Goal: Find contact information: Find contact information

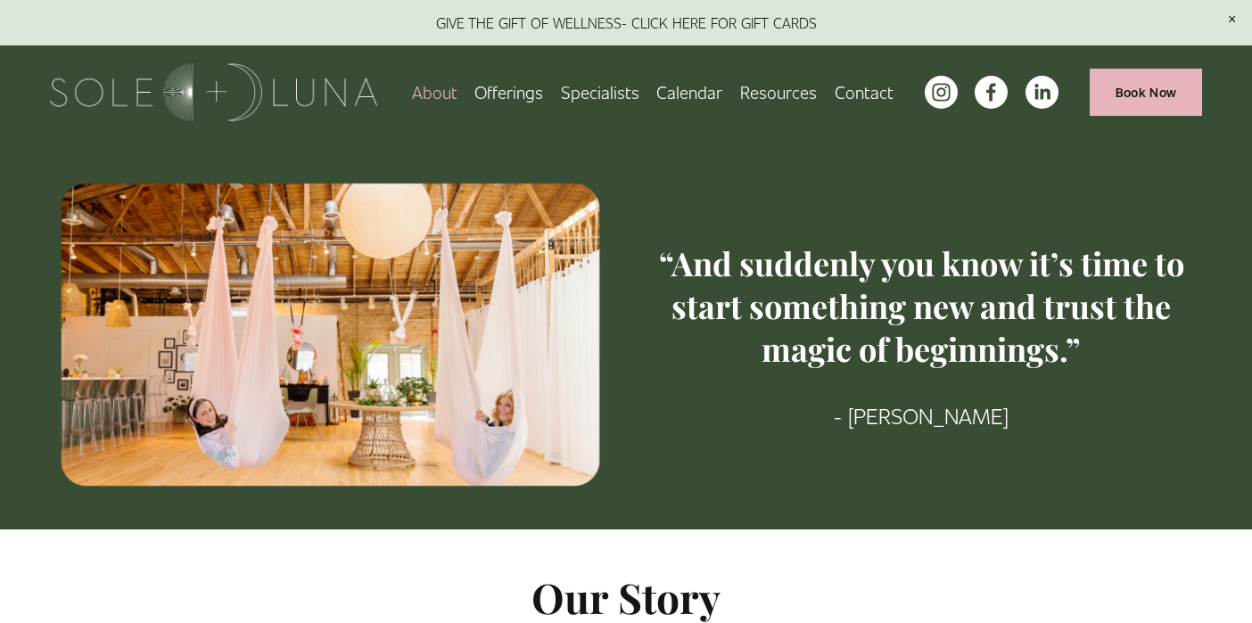
scroll to position [261, 0]
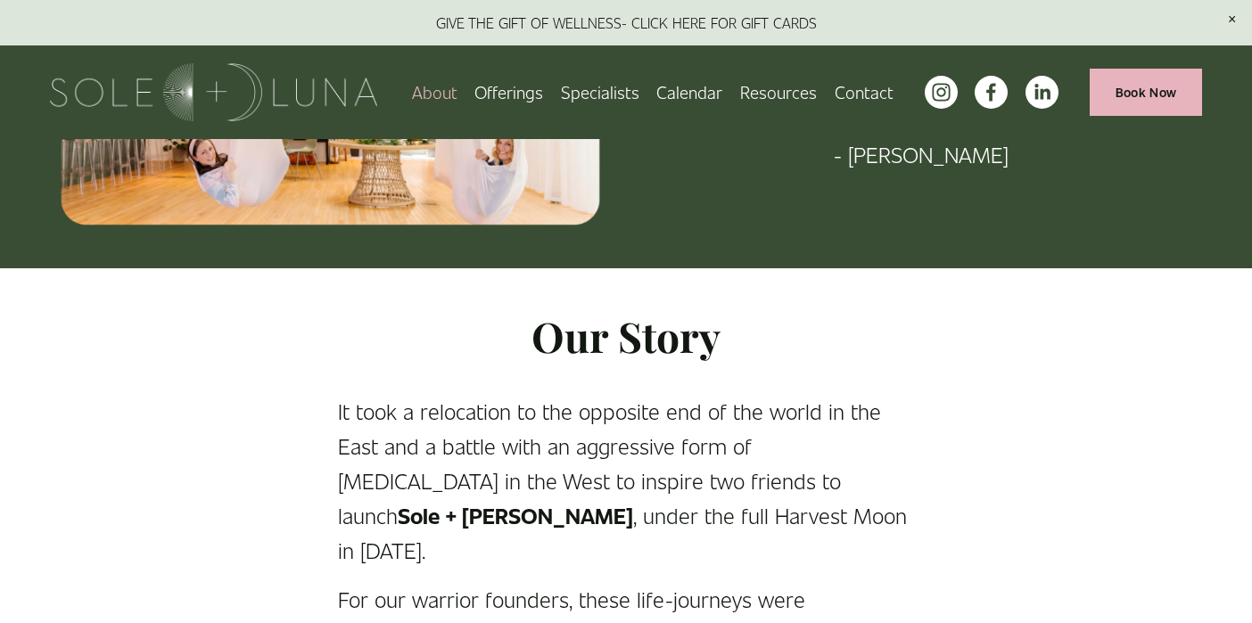
click at [861, 95] on link "Contact" at bounding box center [864, 92] width 59 height 31
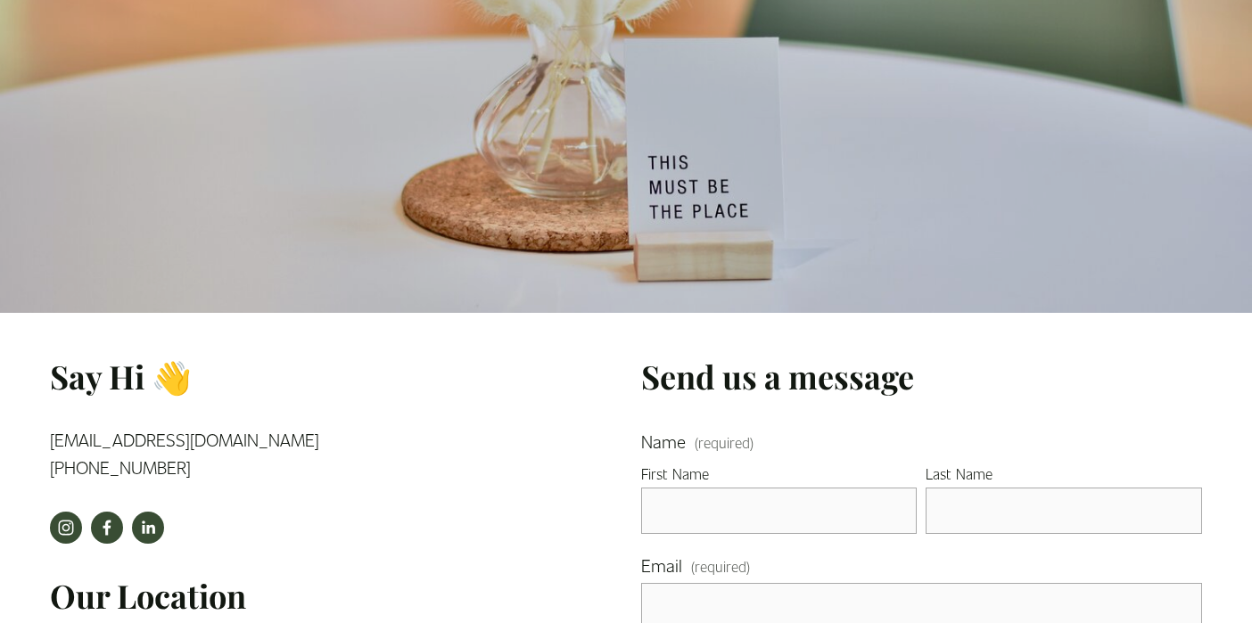
scroll to position [100, 0]
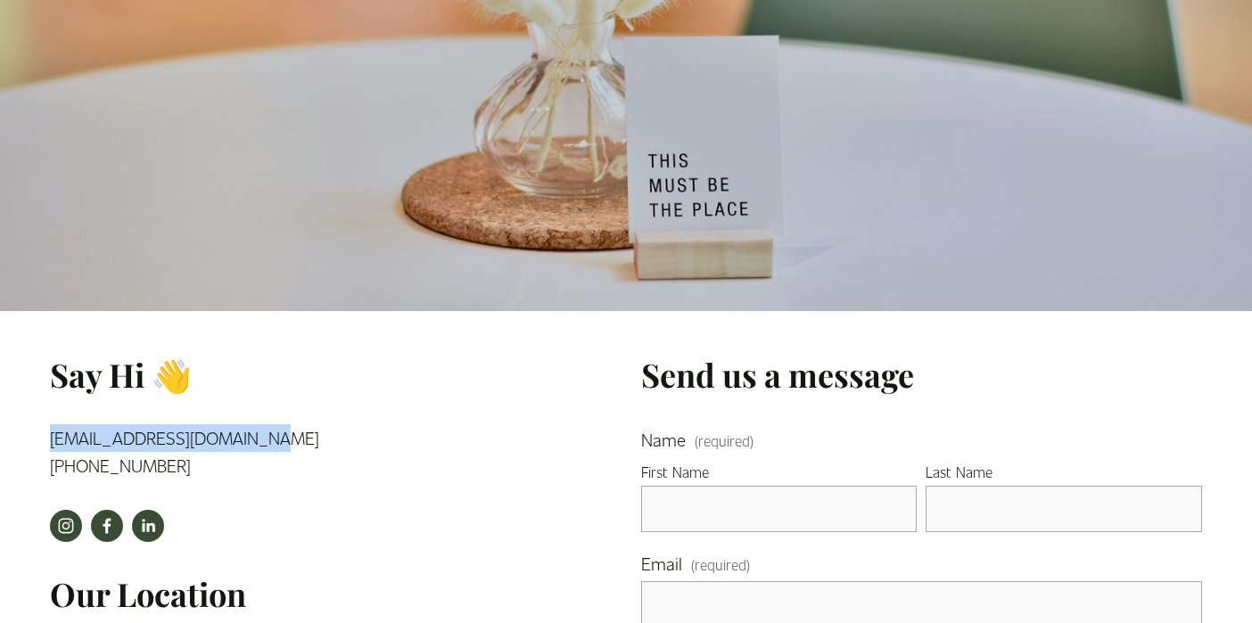
drag, startPoint x: 267, startPoint y: 440, endPoint x: 34, endPoint y: 437, distance: 232.8
copy link "[EMAIL_ADDRESS][DOMAIN_NAME]"
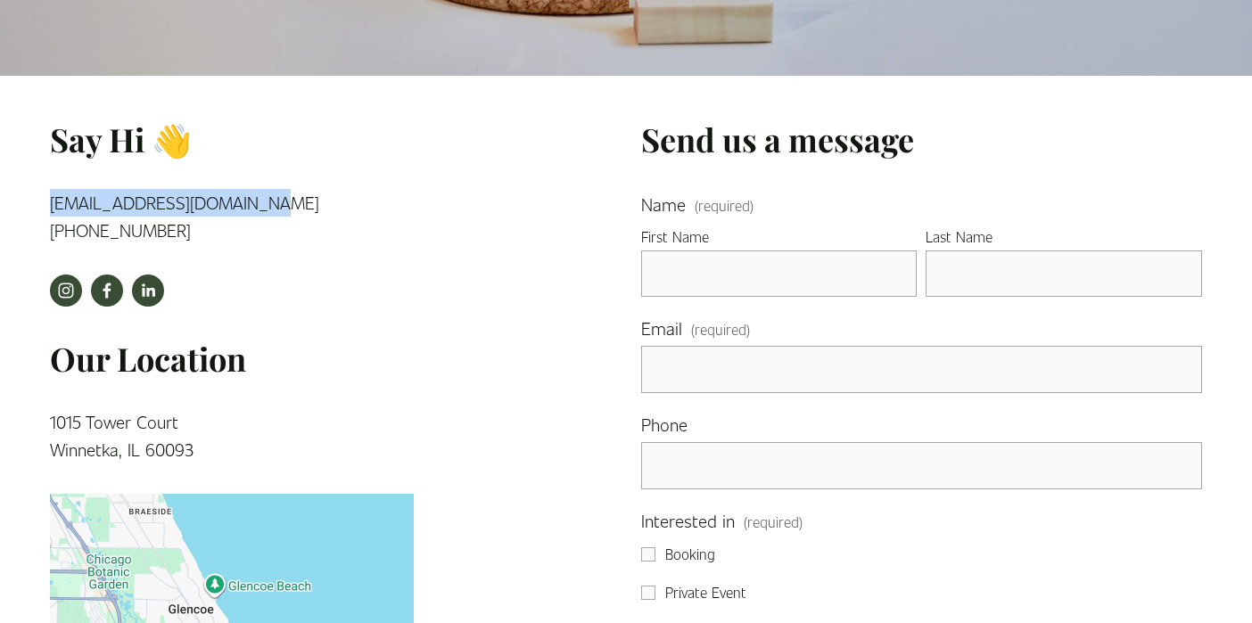
scroll to position [0, 0]
